Goal: Task Accomplishment & Management: Complete application form

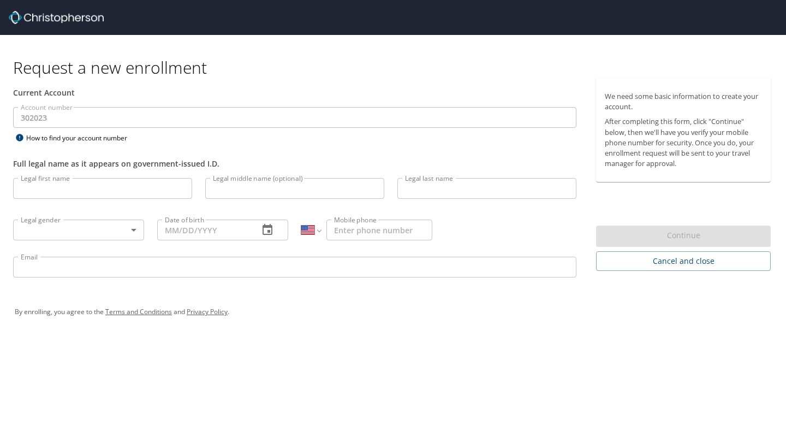
select select "US"
click at [69, 195] on input "Legal first name" at bounding box center [102, 188] width 179 height 21
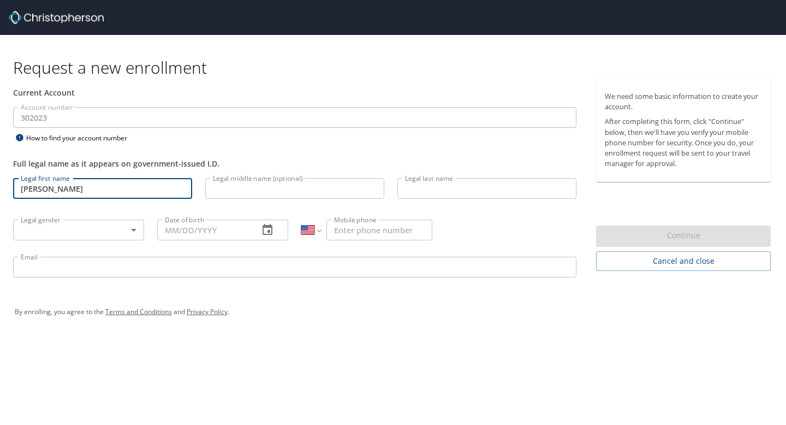
type input "[PERSON_NAME]"
click at [415, 189] on input "Legal last name" at bounding box center [486, 188] width 179 height 21
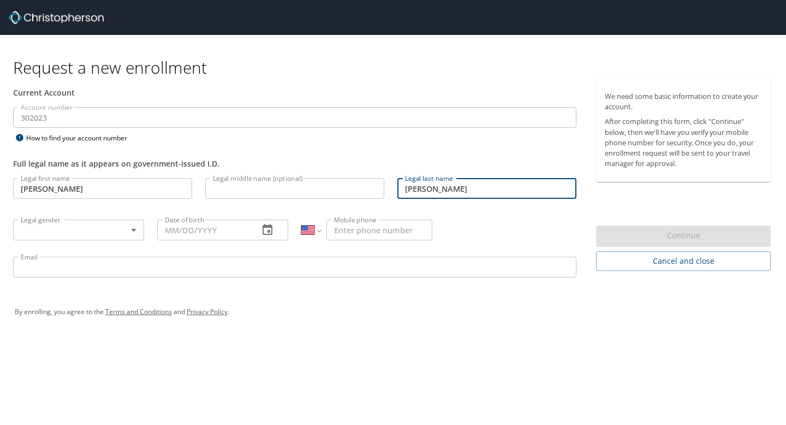
type input "[PERSON_NAME]"
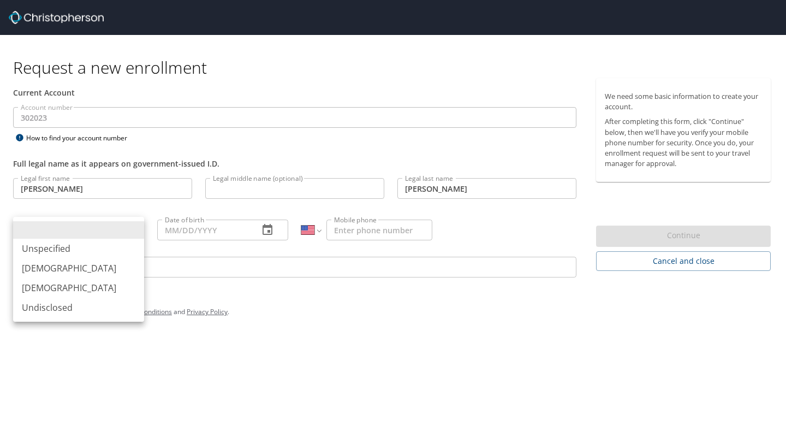
click at [129, 235] on body "Request a new enrollment Current Account Account number 302023 Account number H…" at bounding box center [393, 212] width 786 height 425
click at [93, 291] on li "[DEMOGRAPHIC_DATA]" at bounding box center [78, 288] width 131 height 20
type input "[DEMOGRAPHIC_DATA]"
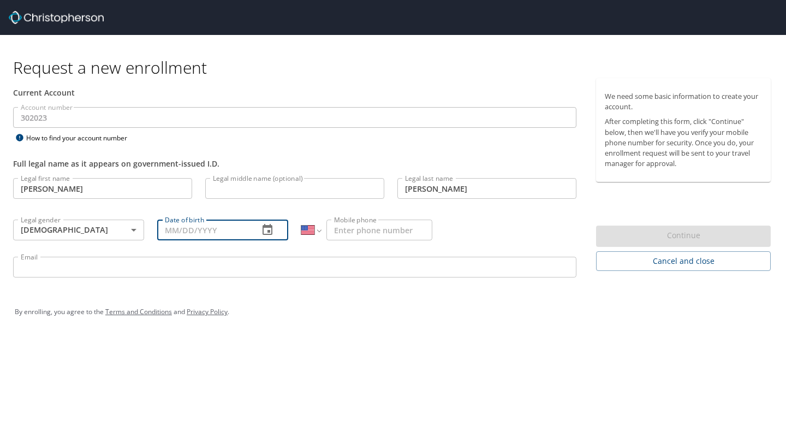
click at [195, 229] on input "Date of birth" at bounding box center [203, 229] width 93 height 21
type input "[DATE]"
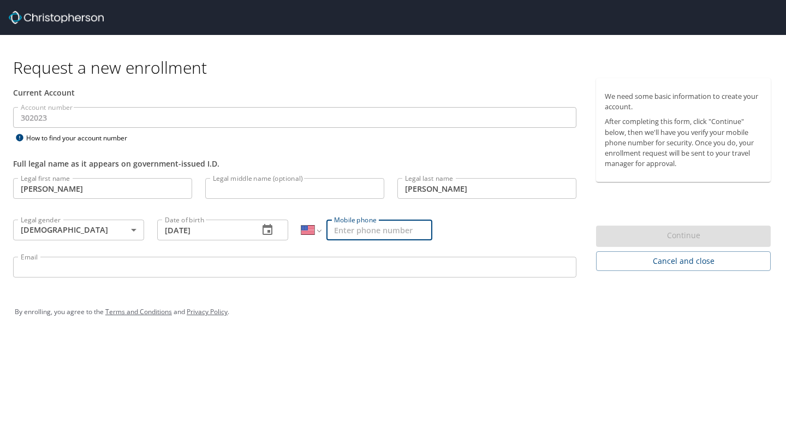
click at [391, 237] on input "Mobile phone" at bounding box center [379, 229] width 106 height 21
type input "[PHONE_NUMBER]"
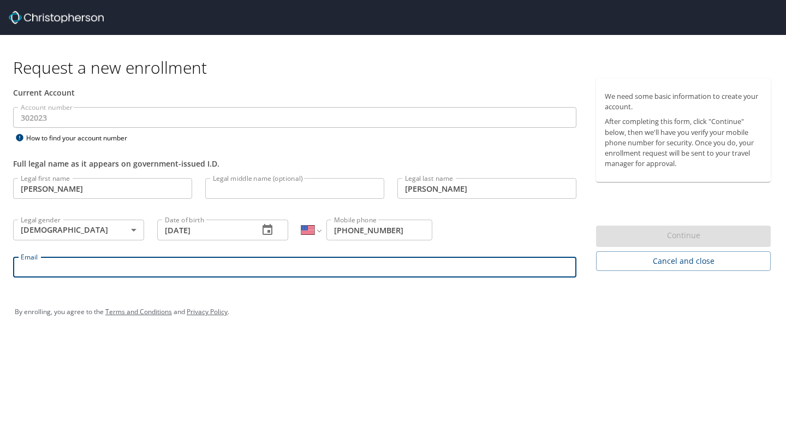
click at [311, 271] on input "Email" at bounding box center [294, 266] width 563 height 21
type input "[EMAIL_ADDRESS][DOMAIN_NAME]"
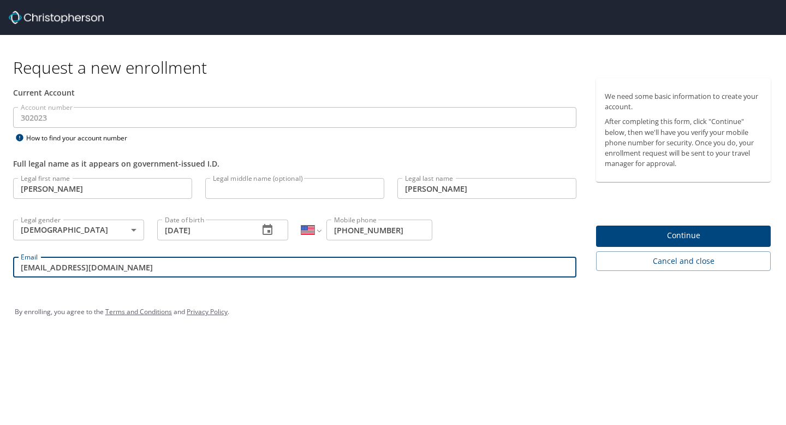
click at [681, 235] on span "Continue" at bounding box center [683, 236] width 157 height 14
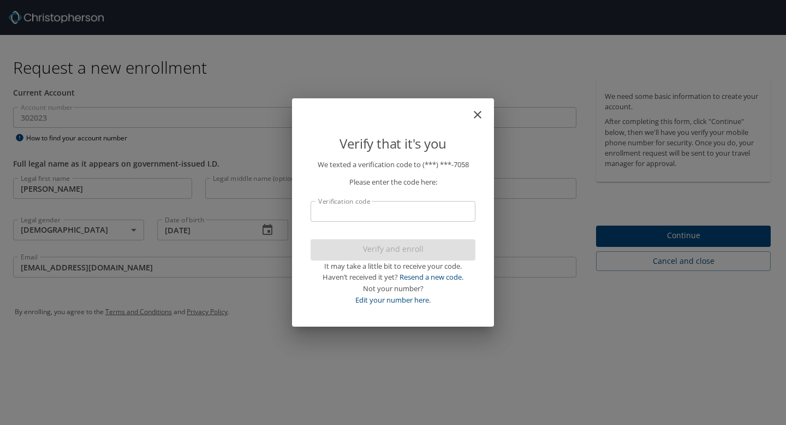
click at [389, 216] on input "Verification code" at bounding box center [393, 211] width 165 height 21
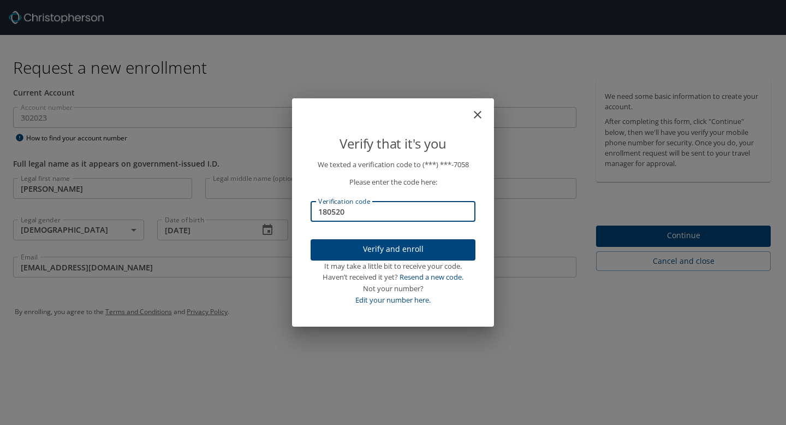
type input "180520"
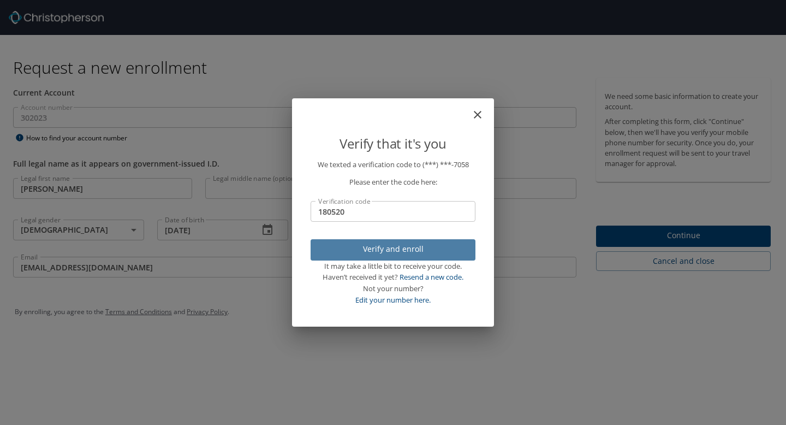
click at [409, 247] on span "Verify and enroll" at bounding box center [392, 249] width 147 height 14
